Goal: Check status: Check status

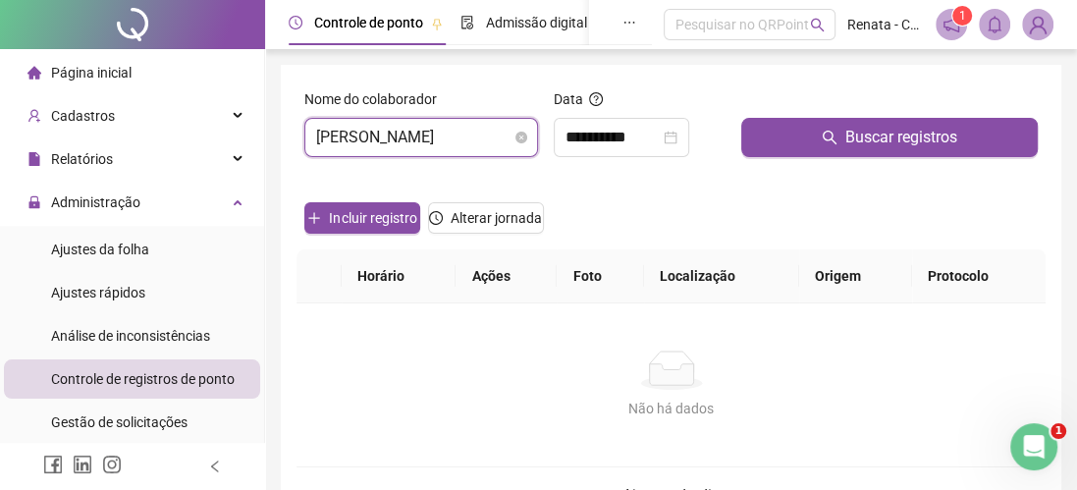
click at [404, 144] on span "[PERSON_NAME]" at bounding box center [421, 137] width 210 height 37
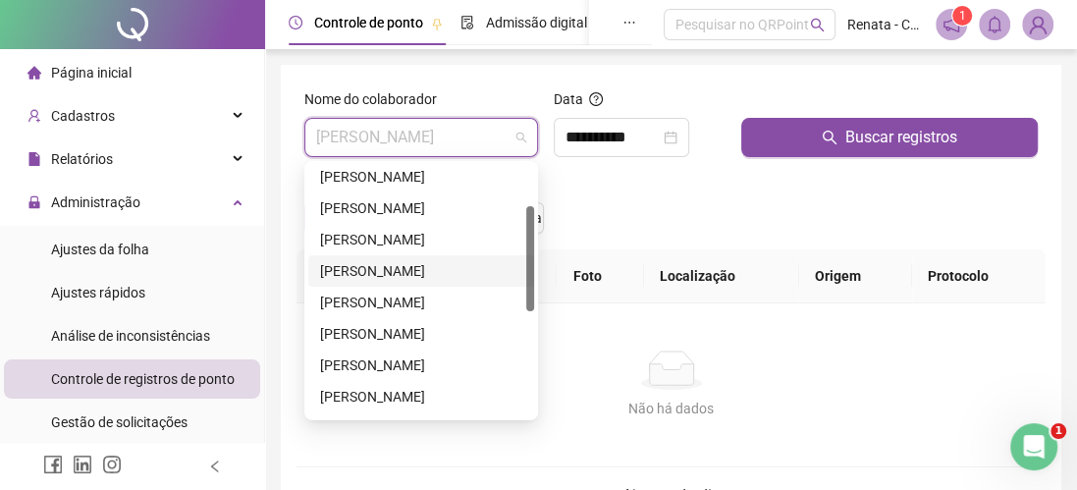
scroll to position [196, 0]
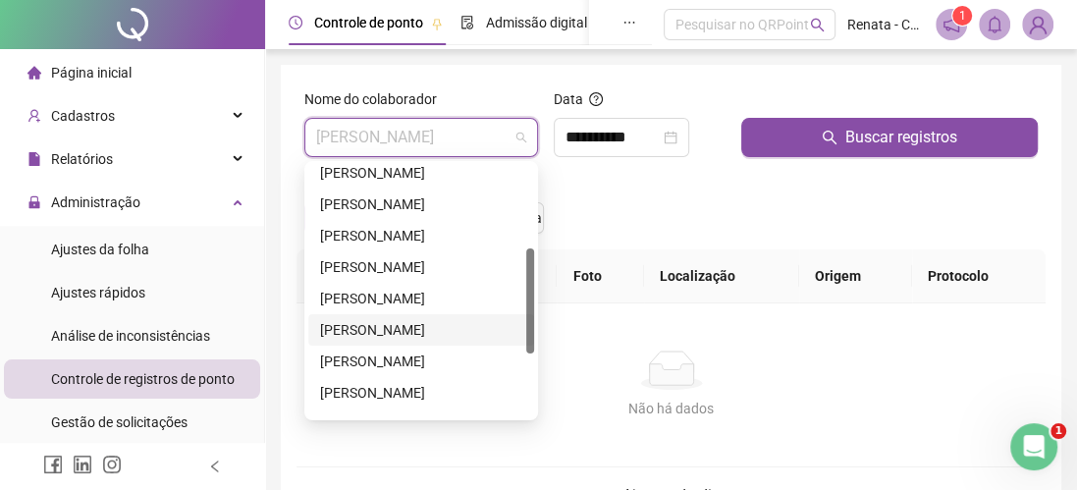
click at [408, 329] on div "[PERSON_NAME]" at bounding box center [421, 330] width 202 height 22
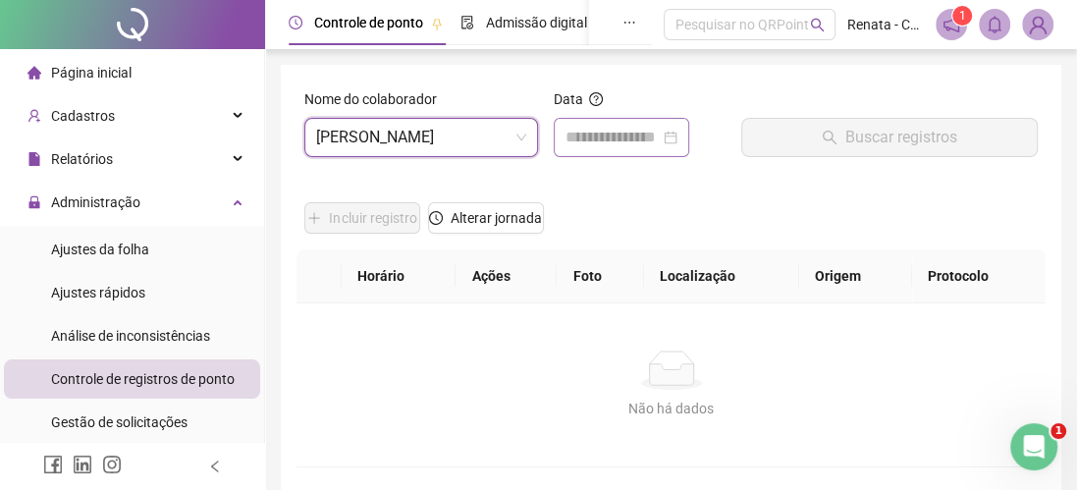
click at [629, 122] on div at bounding box center [620, 137] width 135 height 39
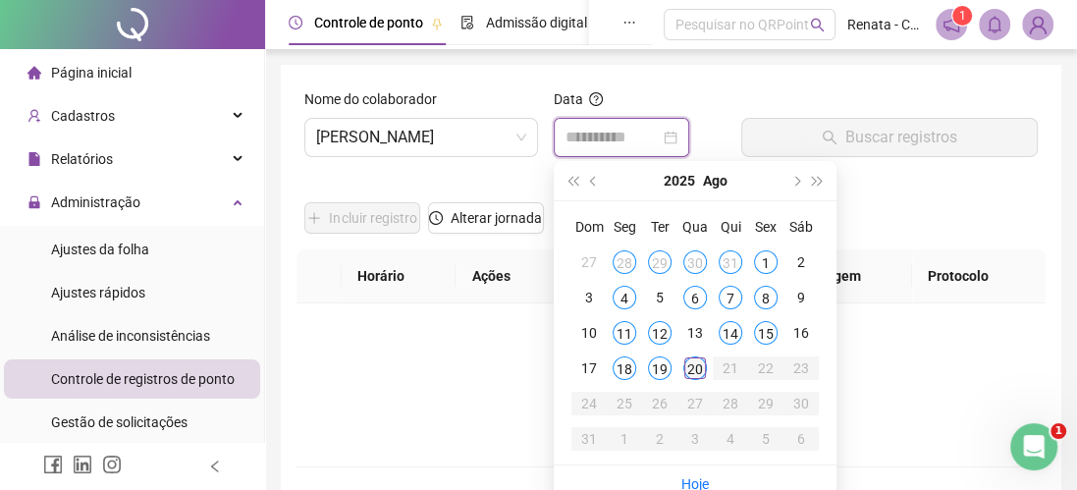
type input "**********"
click at [694, 371] on div "20" at bounding box center [695, 368] width 24 height 24
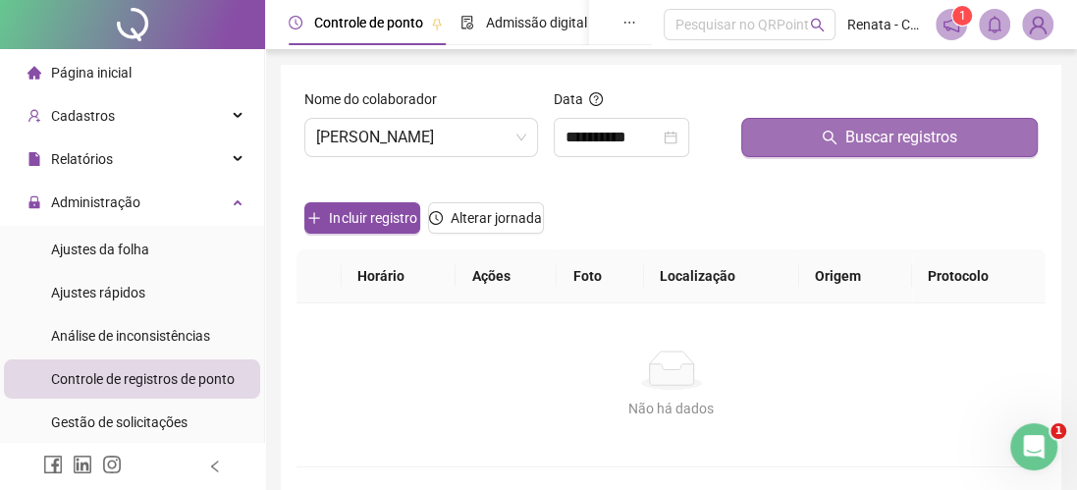
click at [834, 131] on icon "search" at bounding box center [829, 138] width 16 height 16
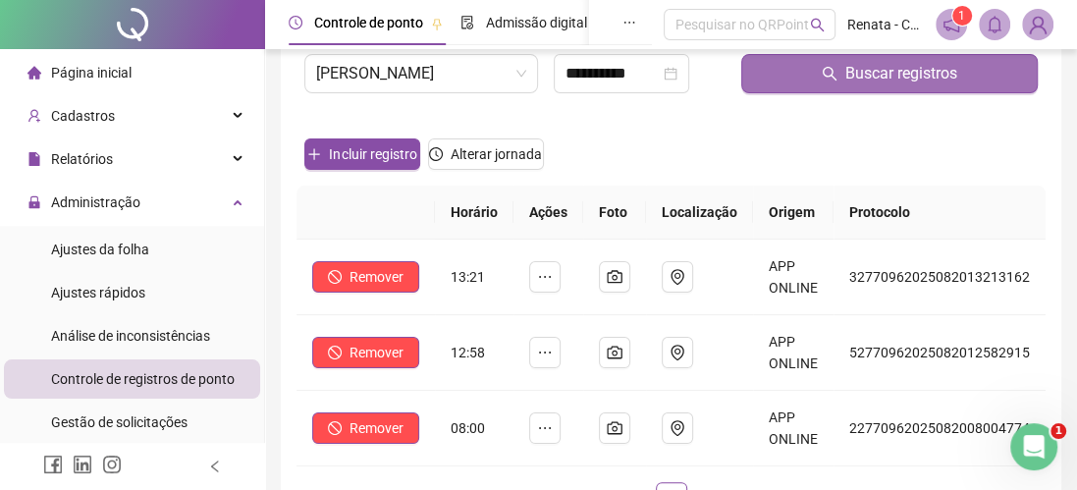
scroll to position [98, 0]
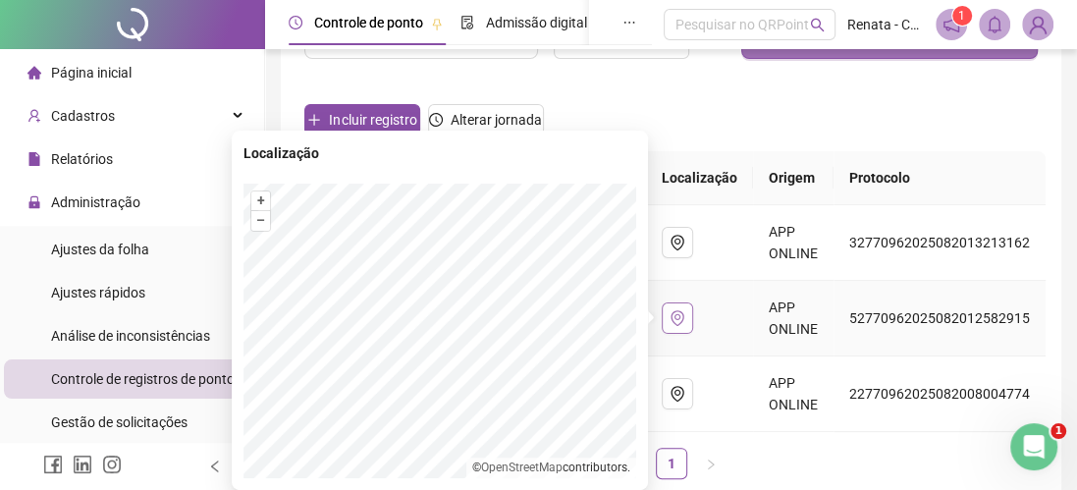
click at [671, 318] on icon "environment" at bounding box center [677, 318] width 16 height 16
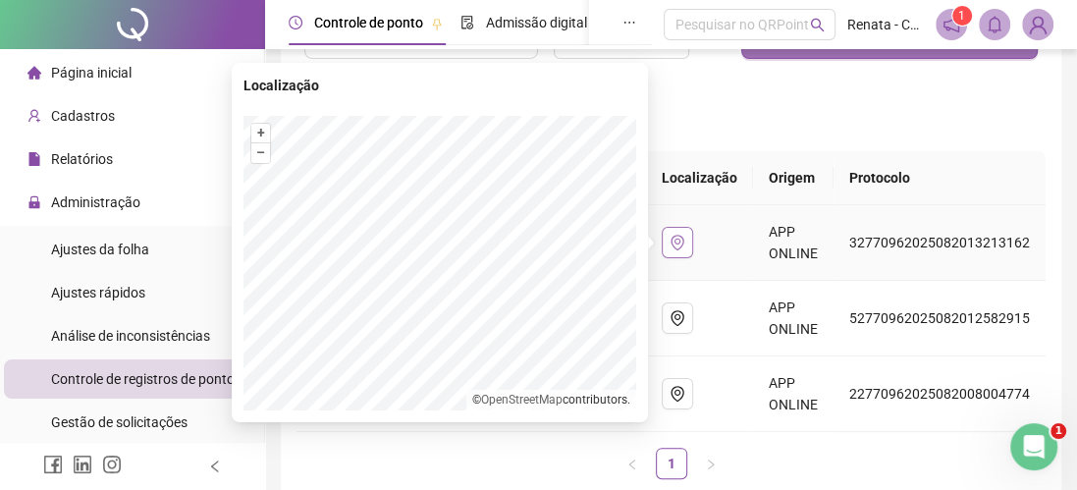
click at [675, 239] on icon "environment" at bounding box center [677, 243] width 16 height 16
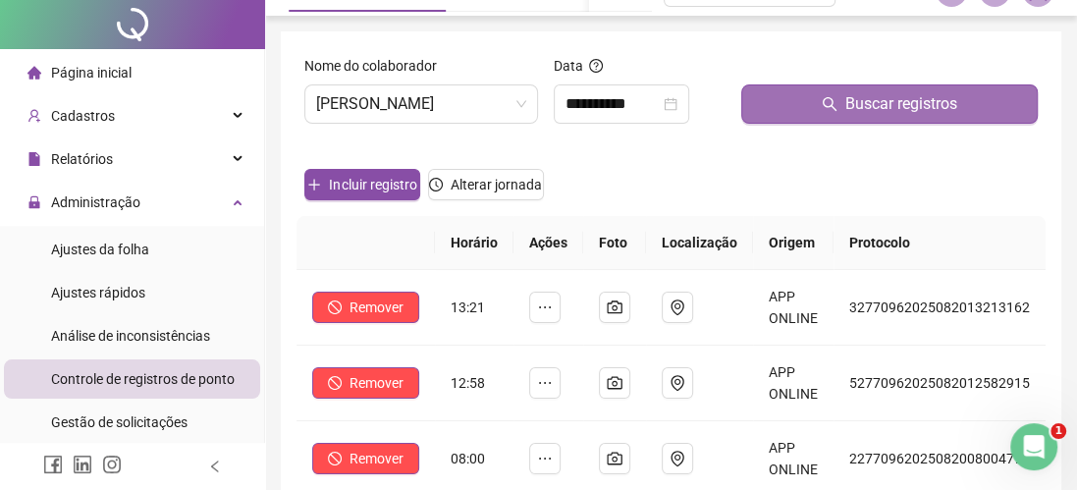
scroll to position [0, 0]
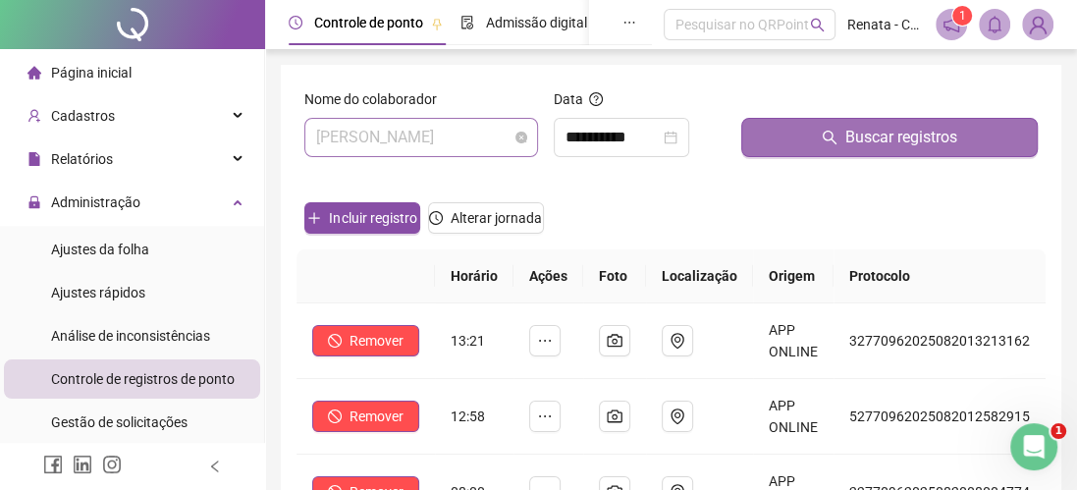
click at [400, 138] on span "[PERSON_NAME]" at bounding box center [421, 137] width 210 height 37
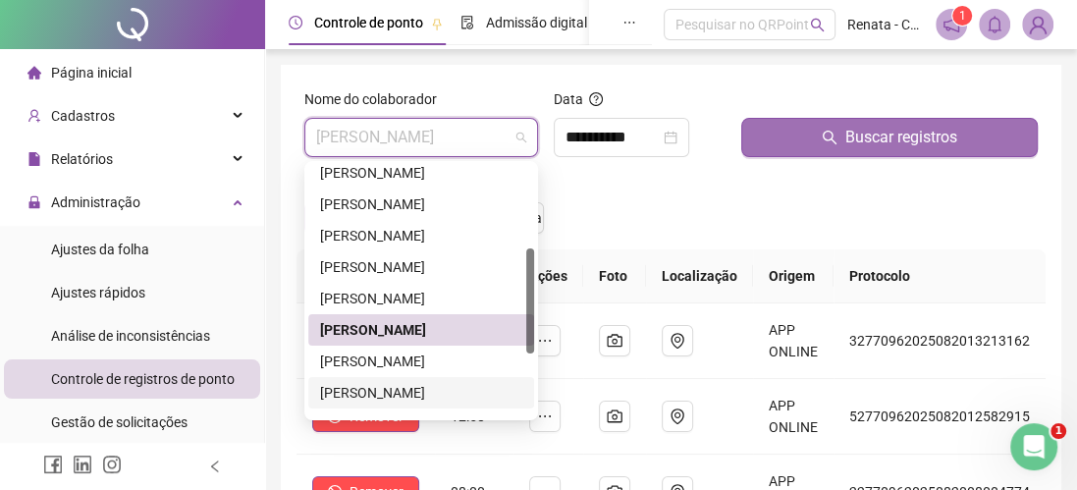
click at [397, 391] on div "[PERSON_NAME]" at bounding box center [421, 393] width 202 height 22
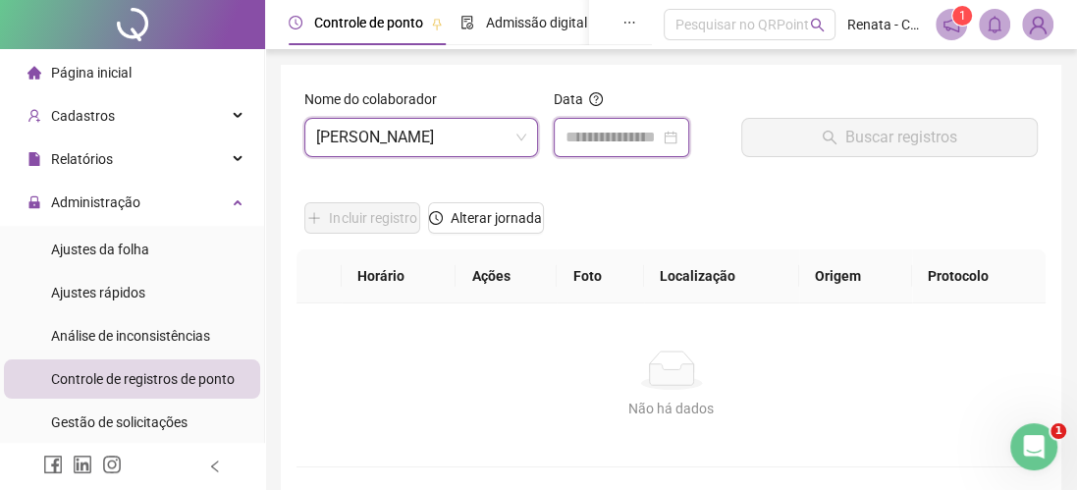
click at [632, 136] on input at bounding box center [612, 138] width 94 height 24
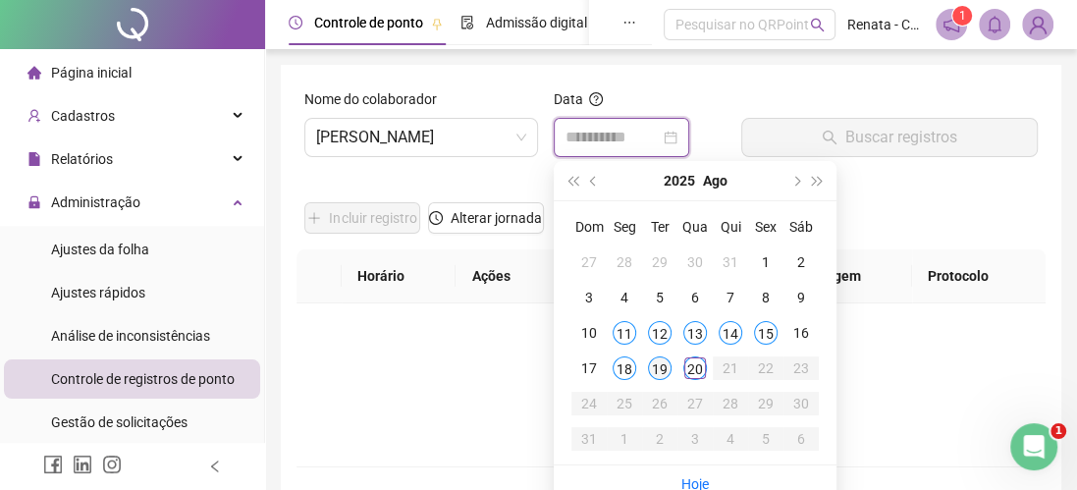
type input "**********"
click at [657, 362] on div "19" at bounding box center [660, 368] width 24 height 24
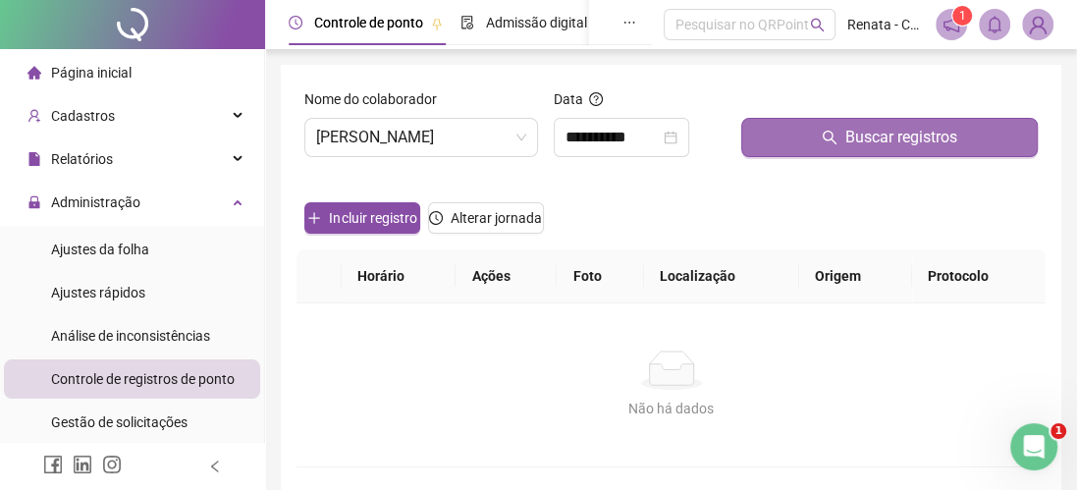
click at [849, 131] on span "Buscar registros" at bounding box center [901, 138] width 112 height 24
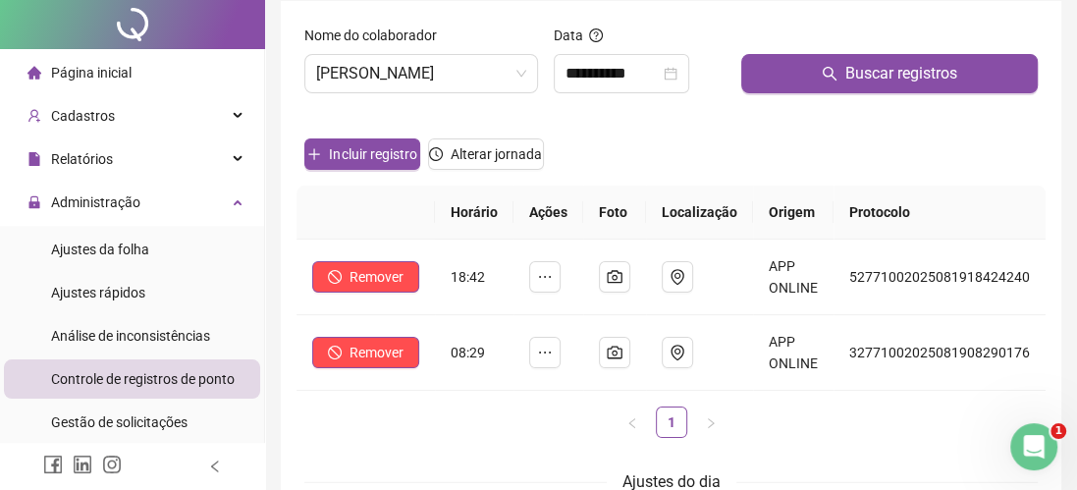
scroll to position [98, 0]
